Goal: Transaction & Acquisition: Purchase product/service

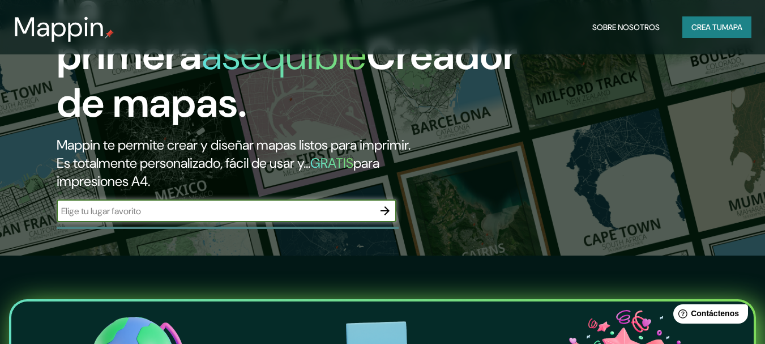
scroll to position [88, 0]
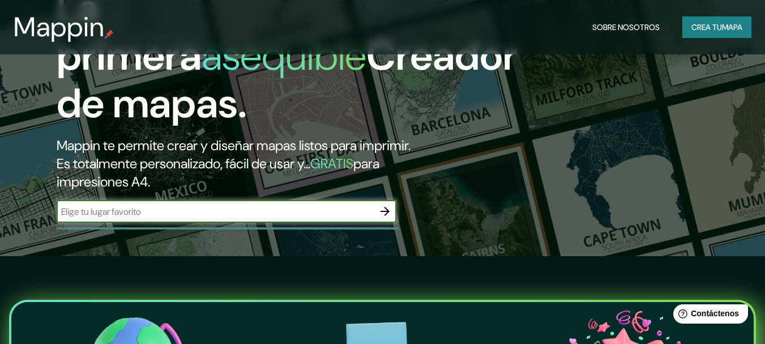
click at [188, 213] on input "text" at bounding box center [215, 211] width 317 height 13
type input "a"
type input "v"
type input "chile"
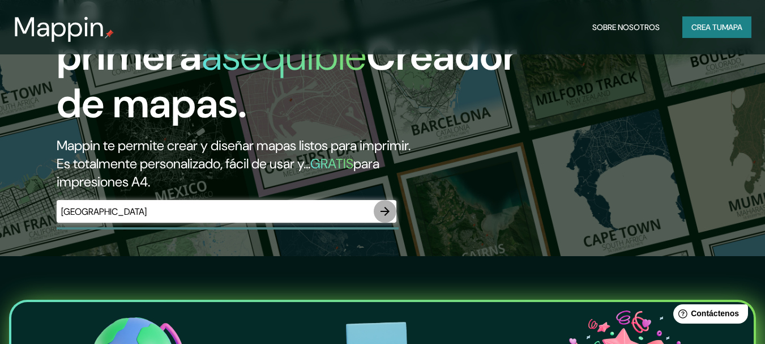
click at [387, 215] on icon "button" at bounding box center [385, 211] width 14 height 14
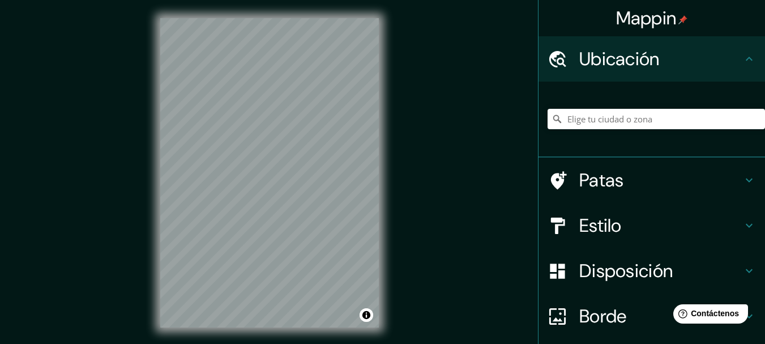
click at [260, 343] on html "Mappin Ubicación Patas Estilo Disposición Borde Elige un borde. Consejo : puede…" at bounding box center [382, 172] width 765 height 344
click at [286, 175] on div at bounding box center [285, 174] width 9 height 9
click at [574, 121] on input "Elige tu ciudad o zona" at bounding box center [655, 119] width 217 height 20
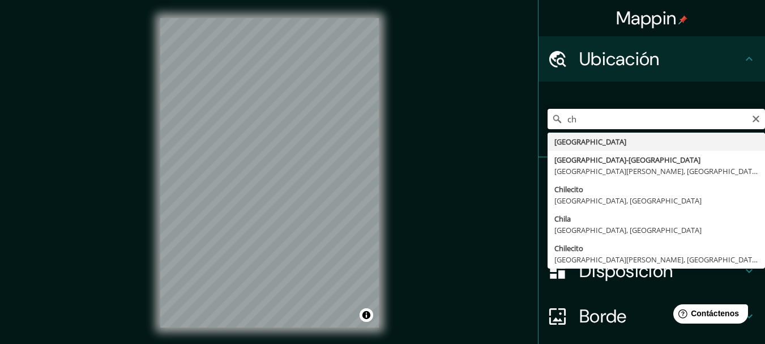
type input "c"
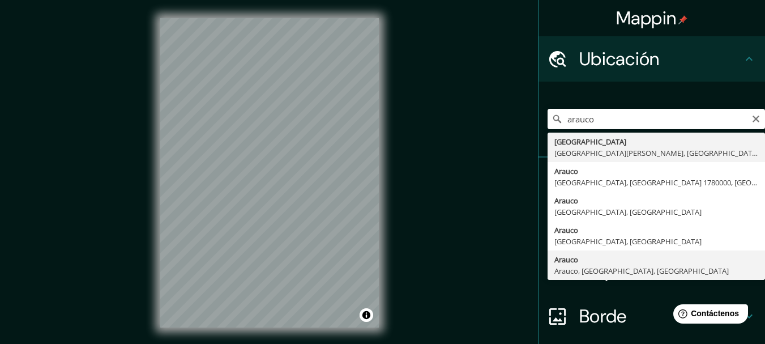
type input "Arauco, Arauco, Región del Biobío, Chile"
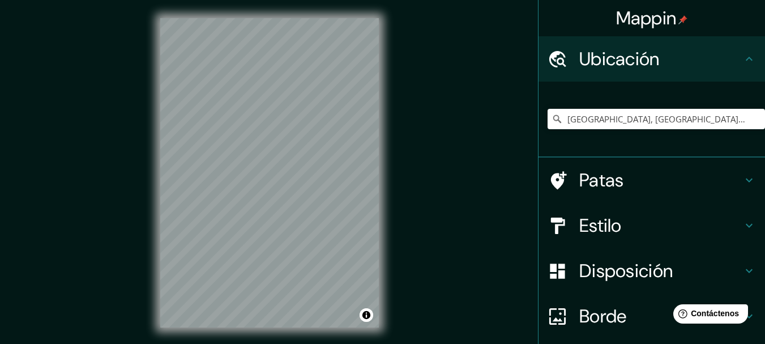
click at [580, 260] on font "Disposición" at bounding box center [625, 271] width 93 height 24
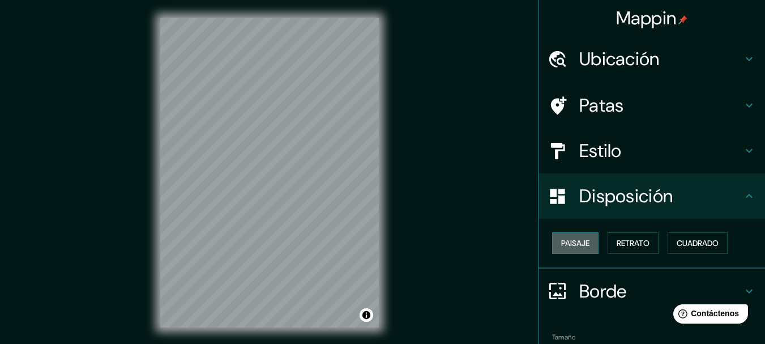
click at [581, 242] on font "Paisaje" at bounding box center [575, 243] width 28 height 10
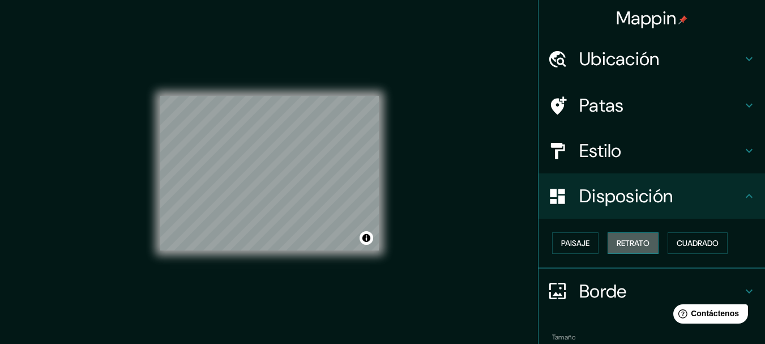
click at [616, 243] on font "Retrato" at bounding box center [632, 243] width 33 height 10
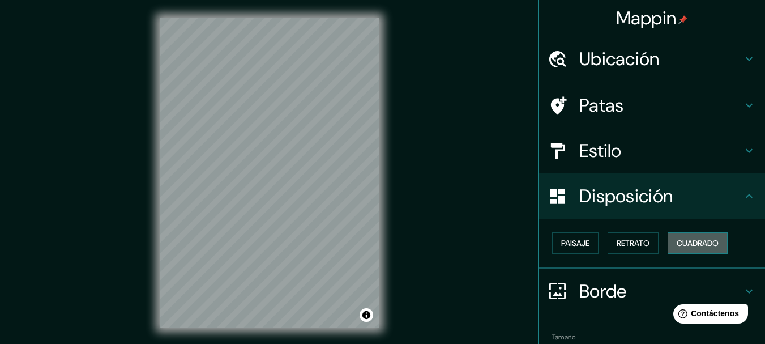
click at [679, 240] on font "Cuadrado" at bounding box center [697, 243] width 42 height 10
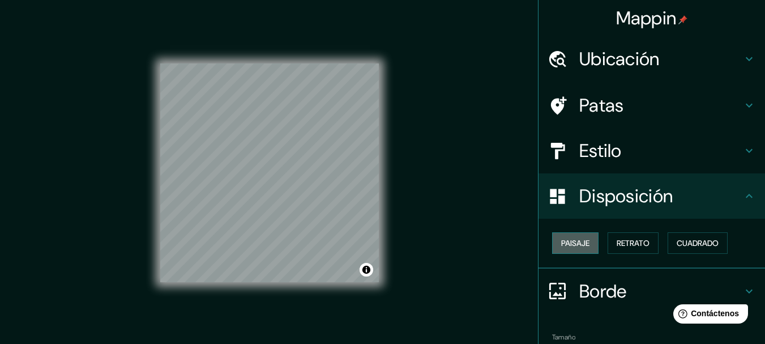
click at [566, 236] on font "Paisaje" at bounding box center [575, 242] width 28 height 15
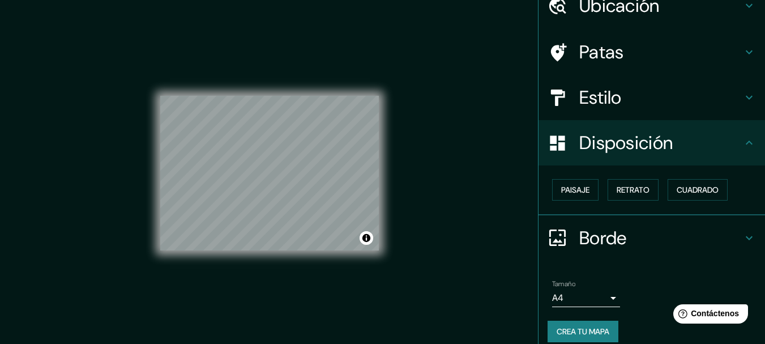
scroll to position [54, 0]
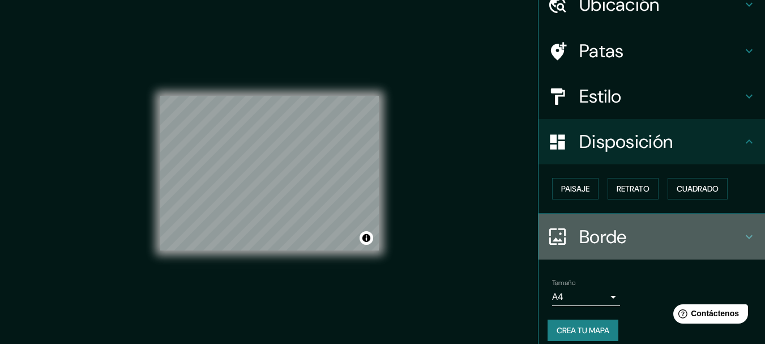
click at [598, 246] on font "Borde" at bounding box center [603, 237] width 48 height 24
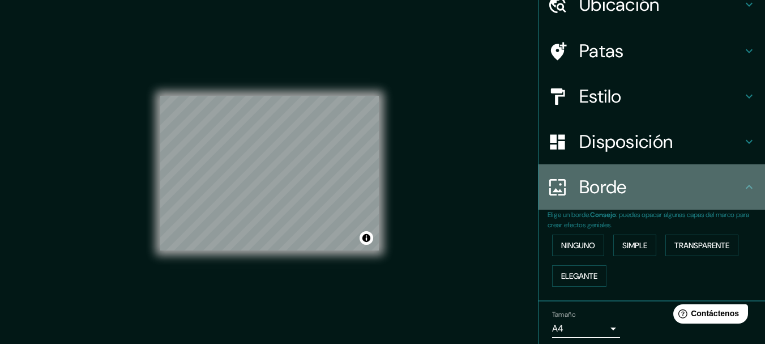
click at [604, 199] on div "Borde" at bounding box center [651, 186] width 226 height 45
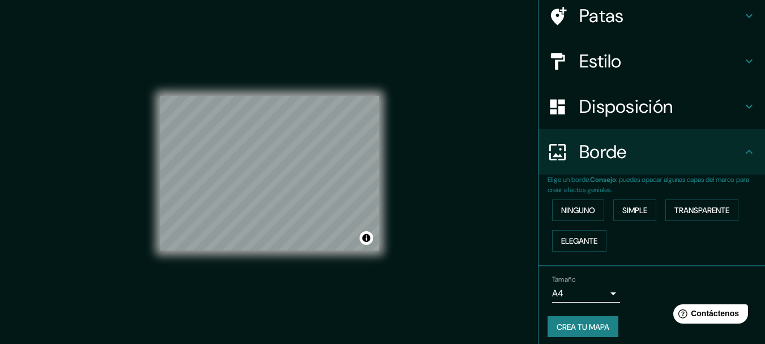
scroll to position [96, 0]
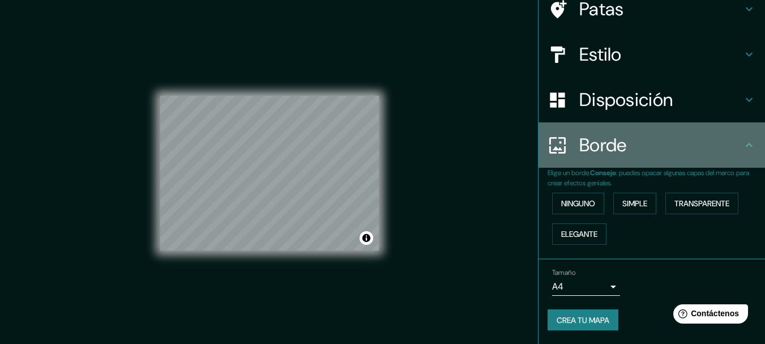
click at [620, 147] on h4 "Borde" at bounding box center [660, 145] width 163 height 23
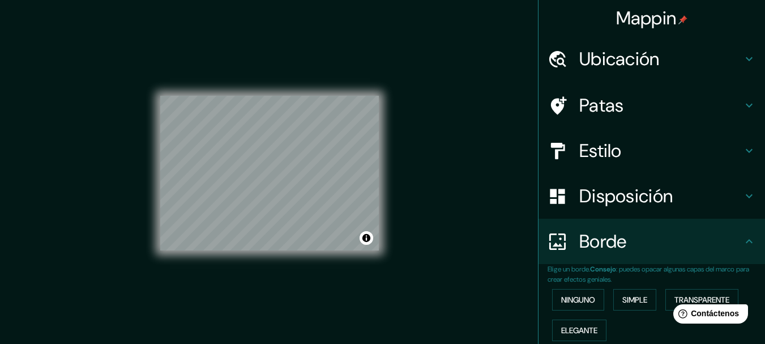
scroll to position [0, 0]
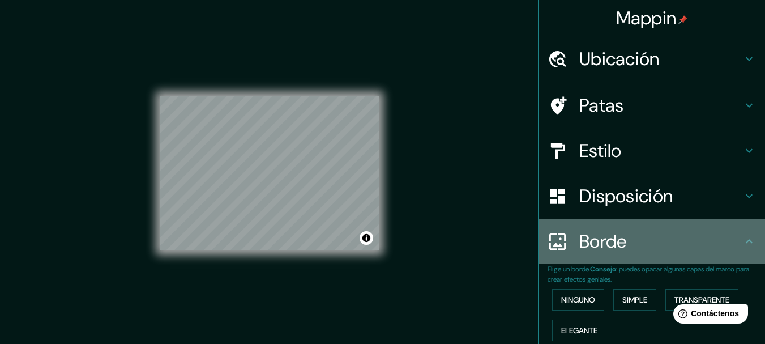
click at [742, 242] on icon at bounding box center [749, 241] width 14 height 14
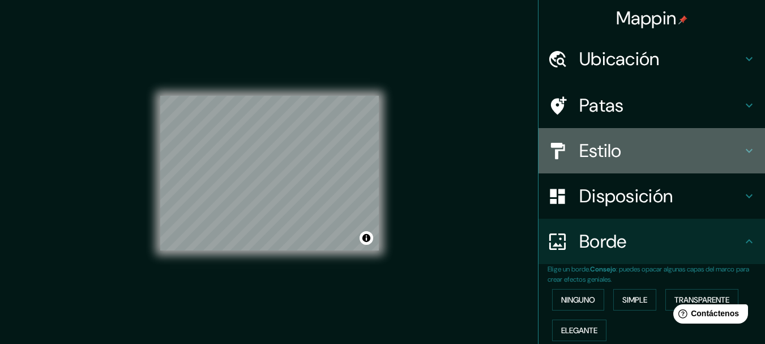
click at [719, 156] on h4 "Estilo" at bounding box center [660, 150] width 163 height 23
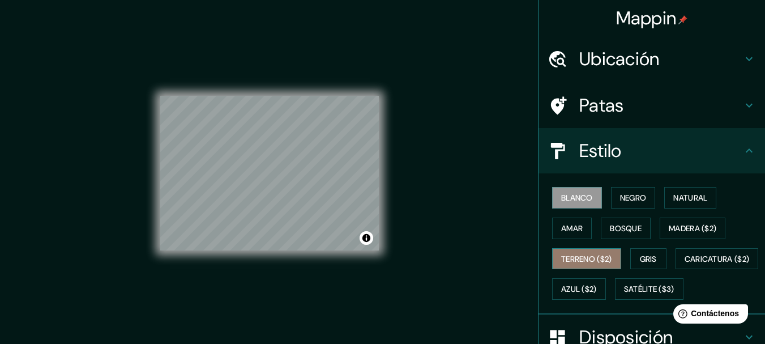
click at [603, 257] on font "Terreno ($2)" at bounding box center [586, 259] width 51 height 10
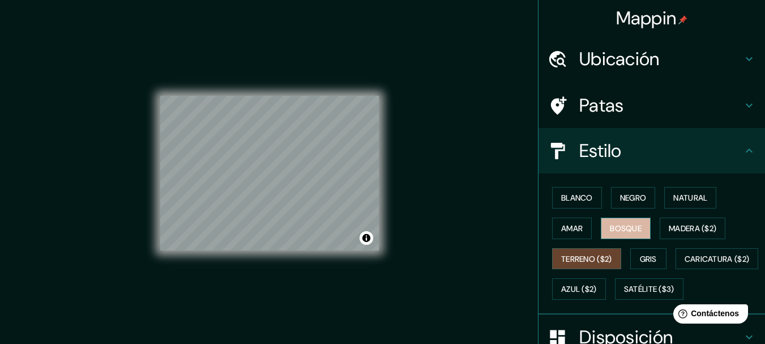
click at [634, 229] on font "Bosque" at bounding box center [626, 228] width 32 height 10
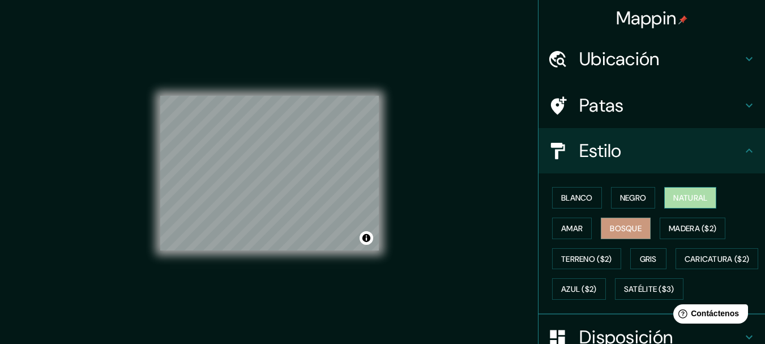
click at [691, 197] on font "Natural" at bounding box center [690, 197] width 34 height 10
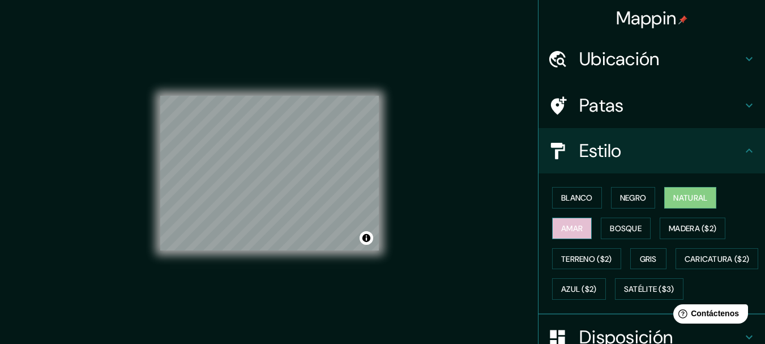
click at [574, 232] on font "Amar" at bounding box center [572, 228] width 22 height 10
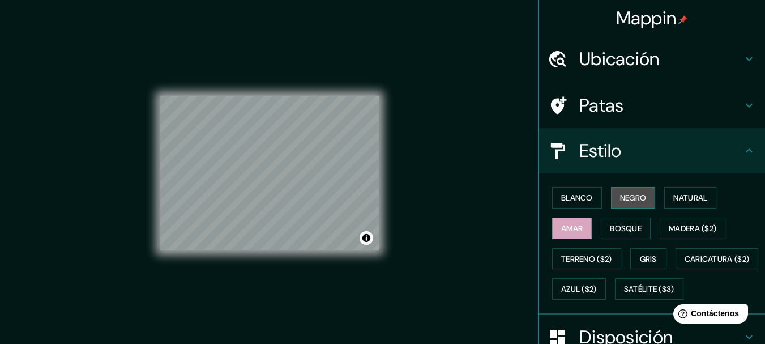
click at [622, 196] on font "Negro" at bounding box center [633, 197] width 27 height 10
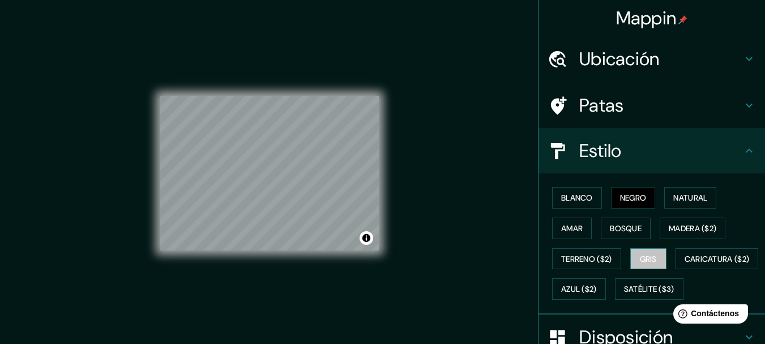
click at [652, 259] on button "Gris" at bounding box center [648, 259] width 36 height 22
click at [577, 194] on font "Blanco" at bounding box center [577, 197] width 32 height 10
click at [620, 197] on font "Negro" at bounding box center [633, 197] width 27 height 10
click at [578, 195] on font "Blanco" at bounding box center [577, 197] width 32 height 10
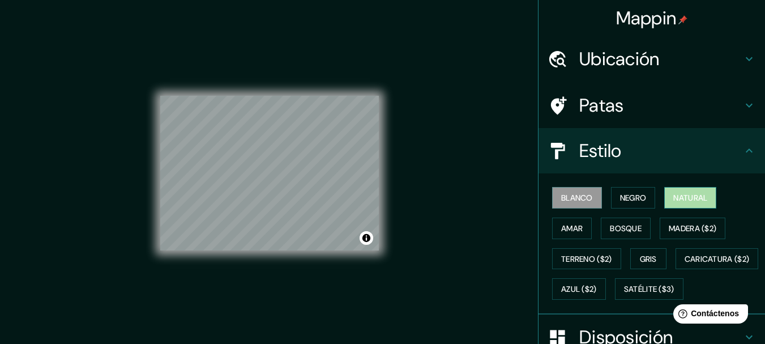
click at [666, 198] on button "Natural" at bounding box center [690, 198] width 52 height 22
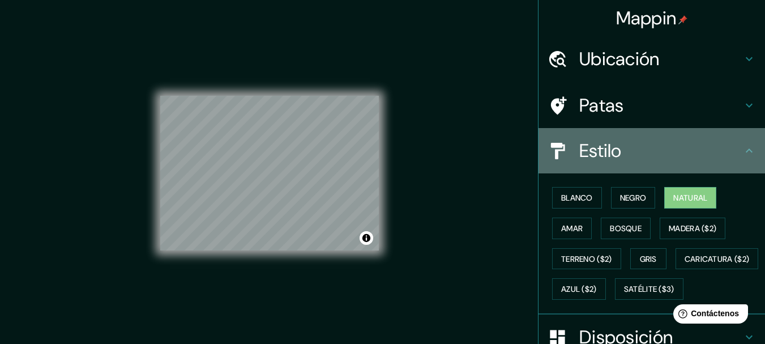
click at [612, 161] on font "Estilo" at bounding box center [600, 151] width 42 height 24
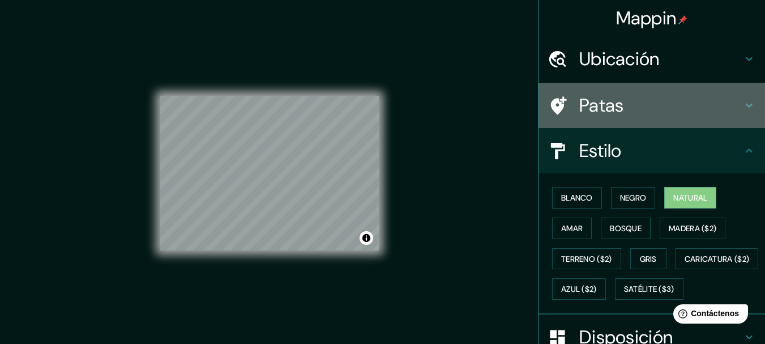
click at [605, 105] on font "Patas" at bounding box center [601, 105] width 45 height 24
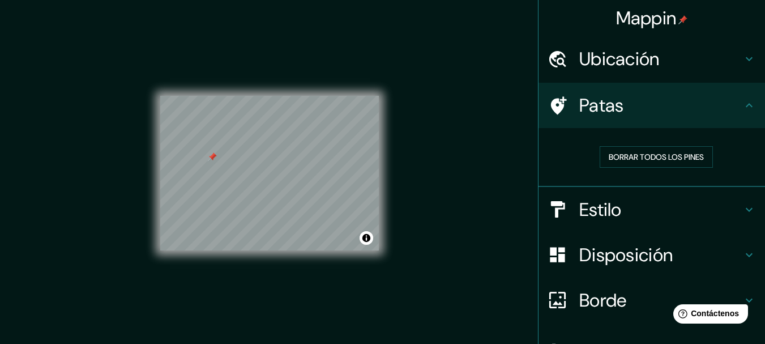
click at [212, 157] on div at bounding box center [212, 156] width 9 height 9
